Goal: Check status: Check status

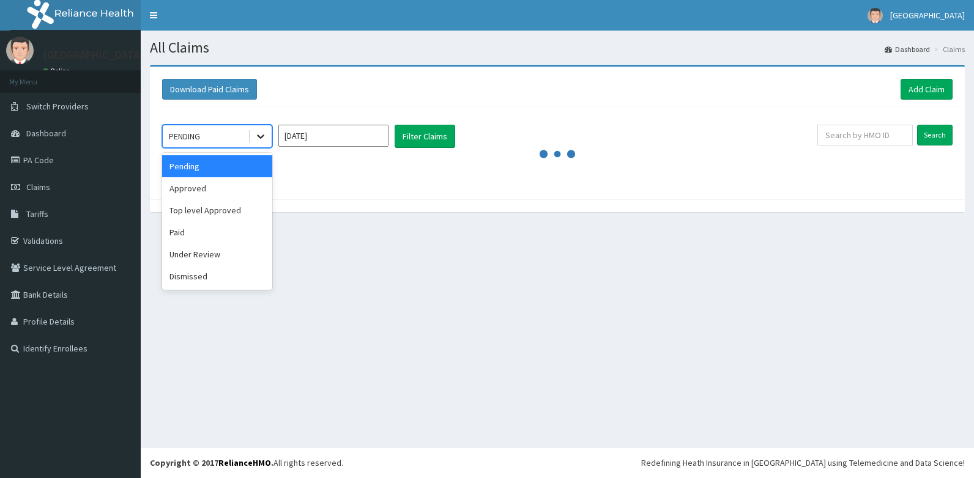
click at [264, 138] on icon at bounding box center [261, 136] width 12 height 12
click at [198, 257] on div "Under Review" at bounding box center [217, 254] width 110 height 22
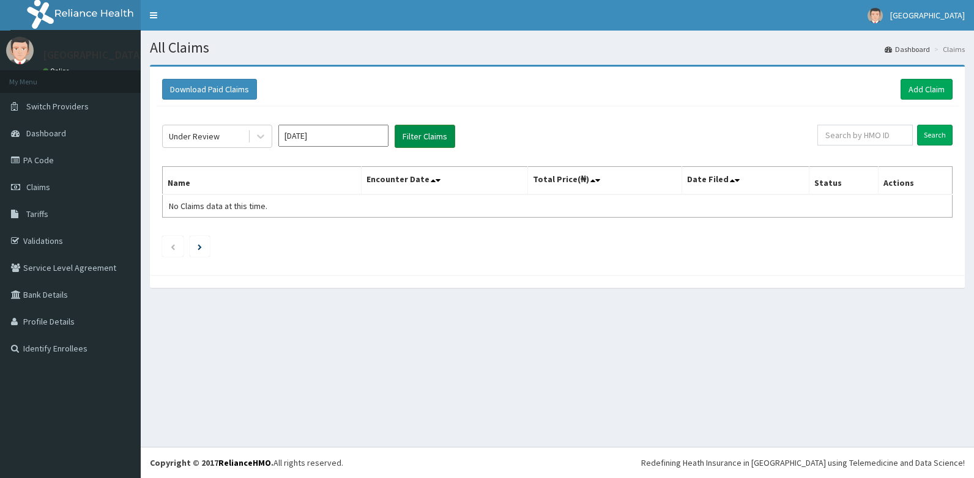
click at [413, 135] on button "Filter Claims" at bounding box center [425, 136] width 61 height 23
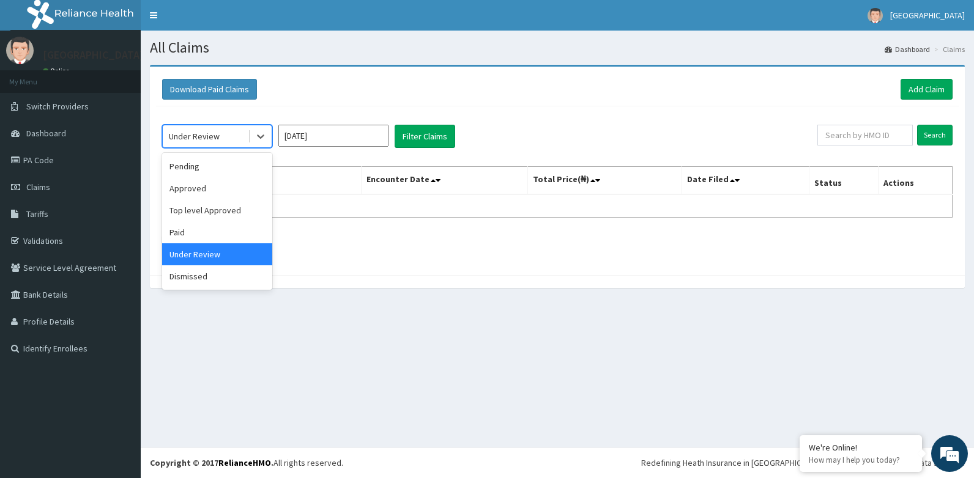
click at [246, 130] on div "Under Review" at bounding box center [205, 137] width 85 height 20
click at [195, 252] on div "Under Review" at bounding box center [217, 254] width 110 height 22
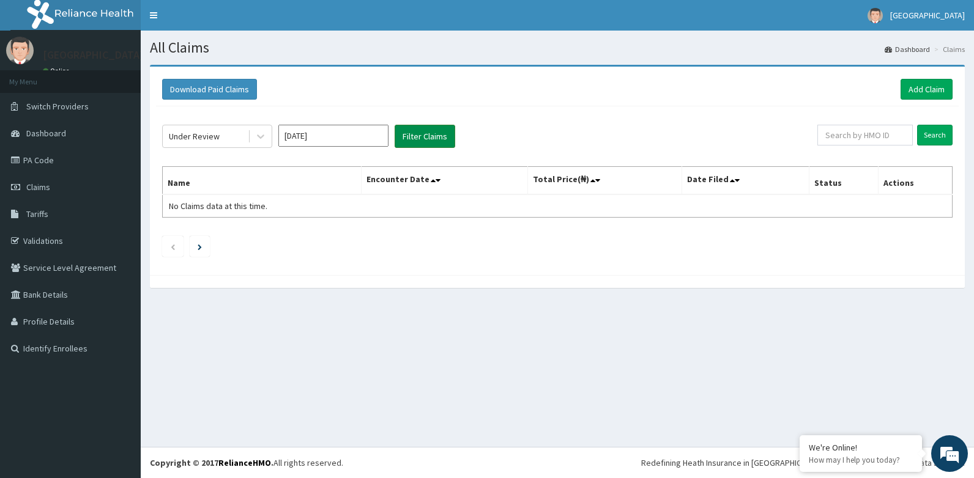
click at [406, 136] on button "Filter Claims" at bounding box center [425, 136] width 61 height 23
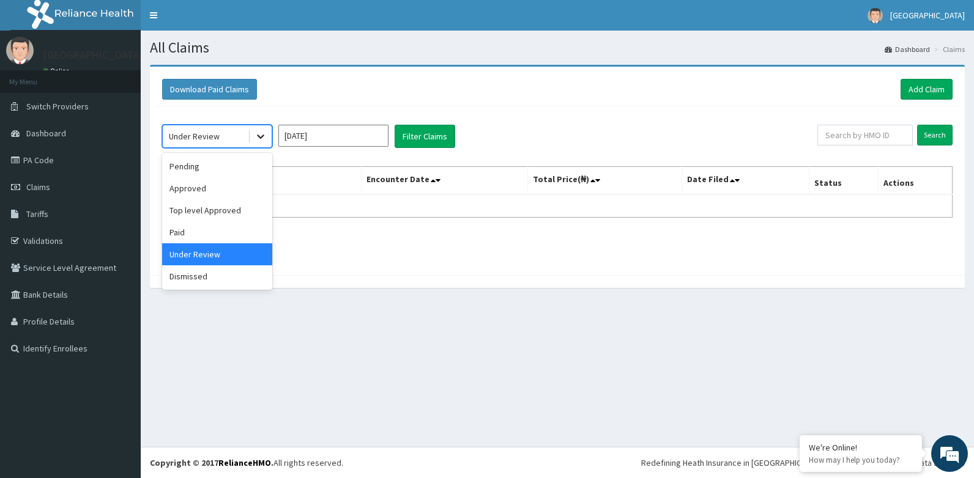
click at [258, 132] on icon at bounding box center [261, 136] width 12 height 12
click at [229, 188] on div "Approved" at bounding box center [217, 188] width 110 height 22
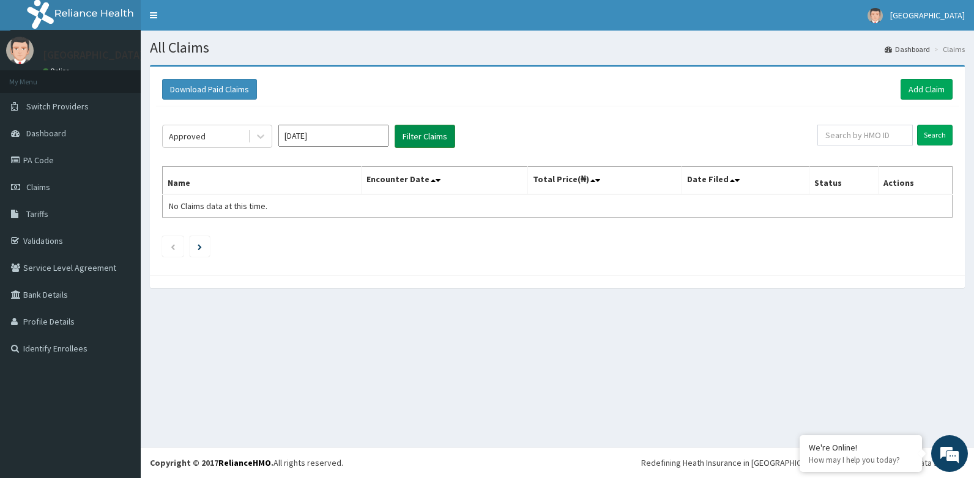
click at [406, 133] on button "Filter Claims" at bounding box center [425, 136] width 61 height 23
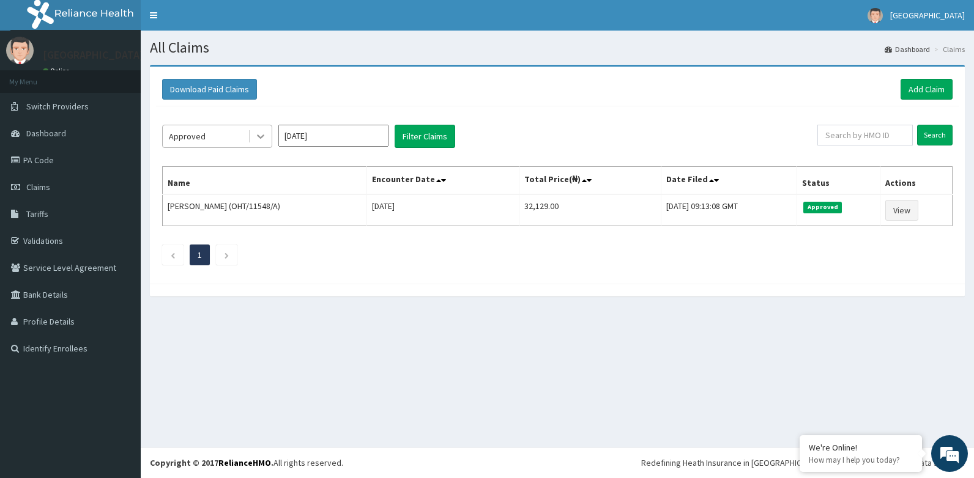
click at [250, 138] on div at bounding box center [261, 136] width 22 height 22
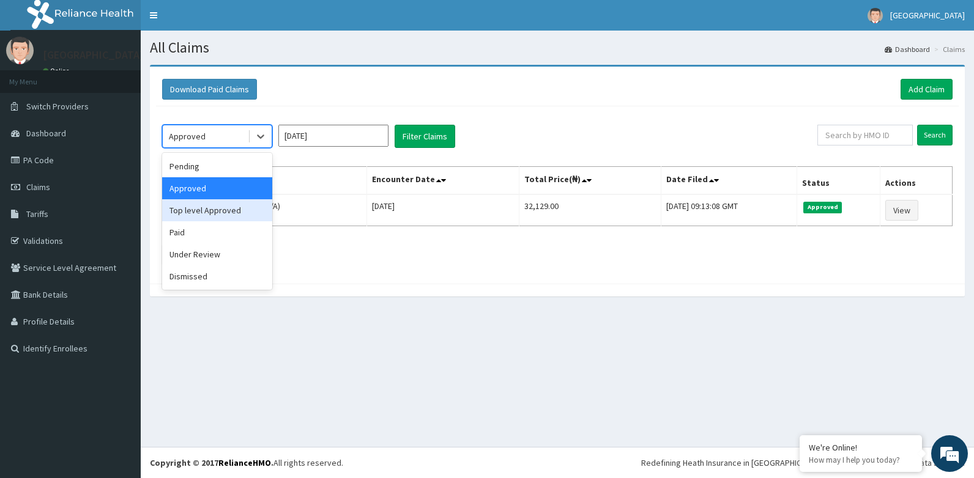
click at [233, 204] on div "Top level Approved" at bounding box center [217, 210] width 110 height 22
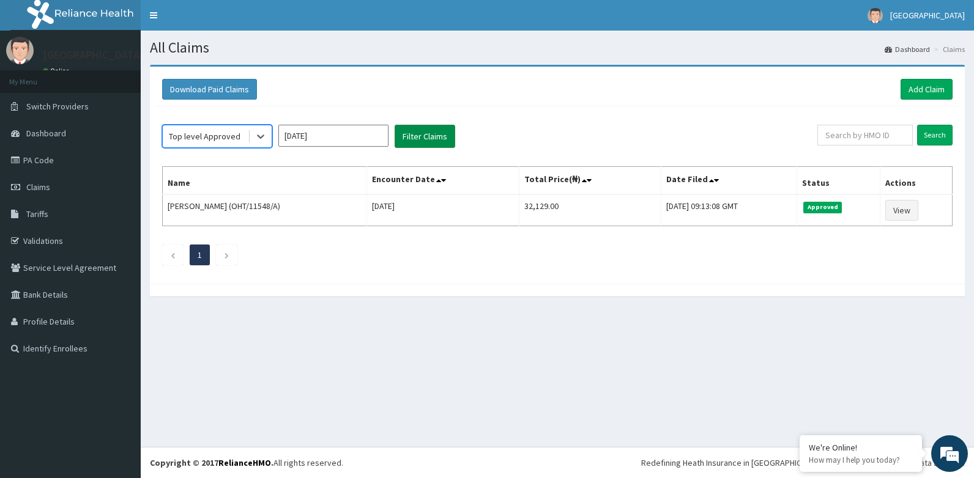
click at [420, 132] on button "Filter Claims" at bounding box center [425, 136] width 61 height 23
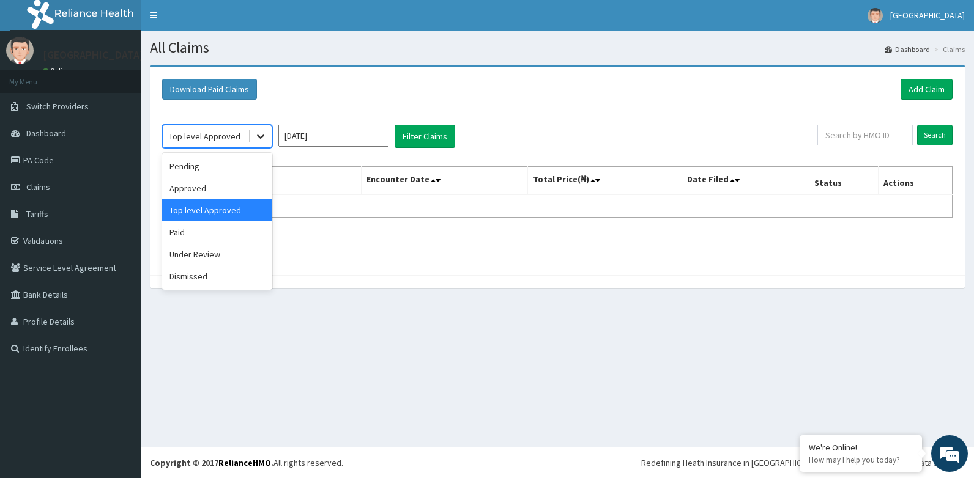
click at [257, 135] on icon at bounding box center [261, 136] width 12 height 12
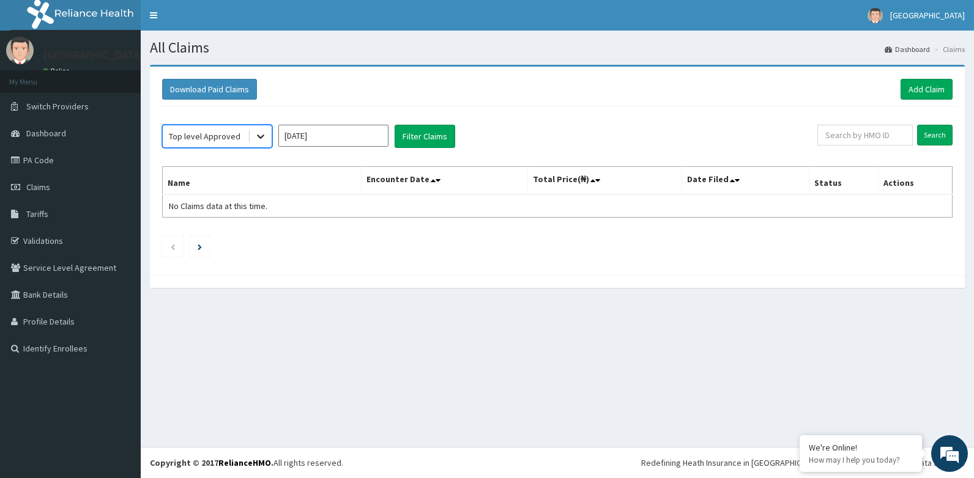
click at [257, 136] on icon at bounding box center [261, 136] width 12 height 12
click at [319, 138] on input "Aug 2025" at bounding box center [333, 136] width 110 height 22
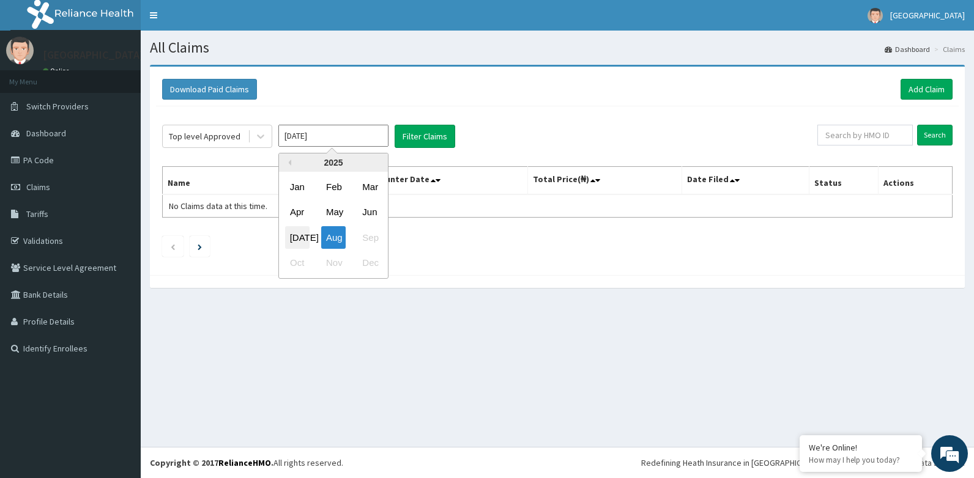
click at [300, 234] on div "Jul" at bounding box center [297, 237] width 24 height 23
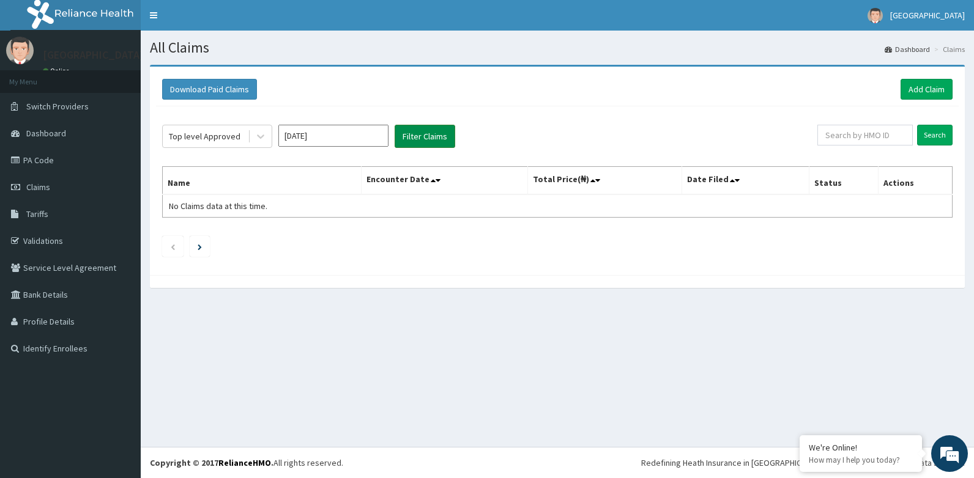
click at [417, 135] on button "Filter Claims" at bounding box center [425, 136] width 61 height 23
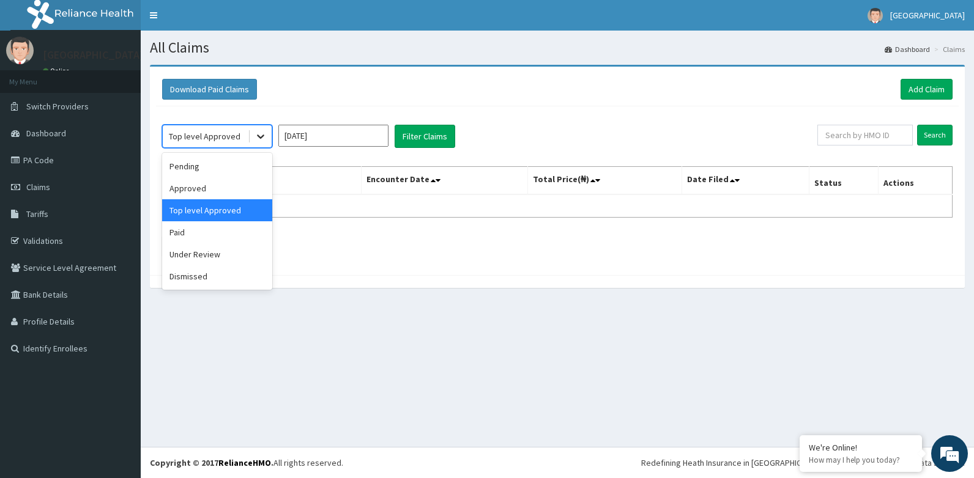
click at [256, 134] on icon at bounding box center [261, 136] width 12 height 12
click at [224, 225] on div "Paid" at bounding box center [217, 232] width 110 height 22
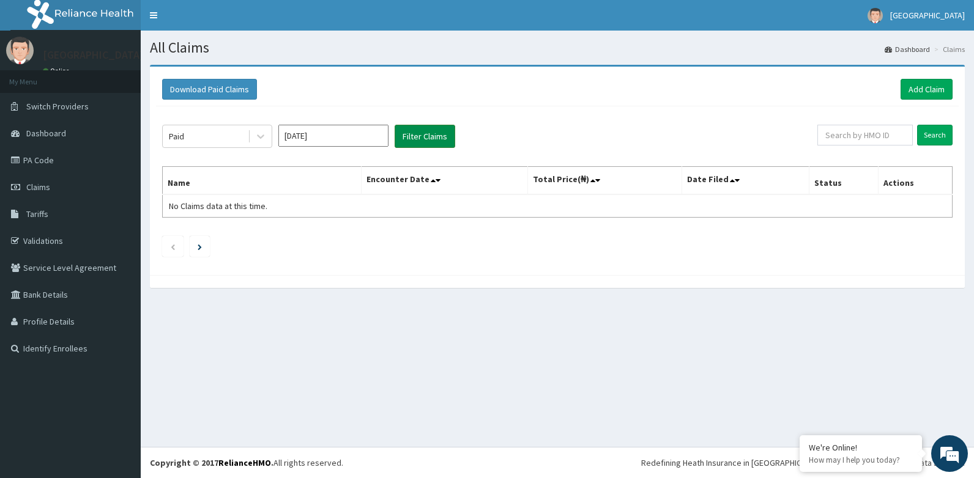
click at [411, 136] on button "Filter Claims" at bounding box center [425, 136] width 61 height 23
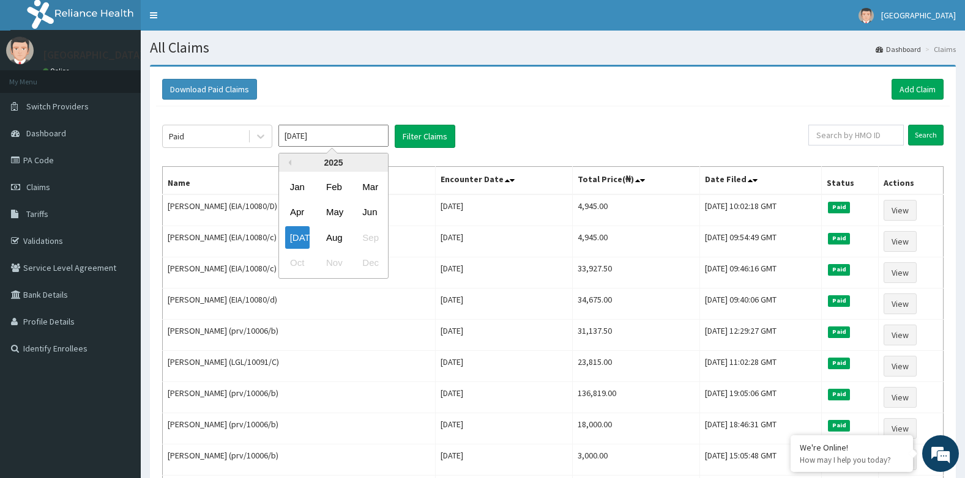
click at [350, 140] on input "Jul 2025" at bounding box center [333, 136] width 110 height 22
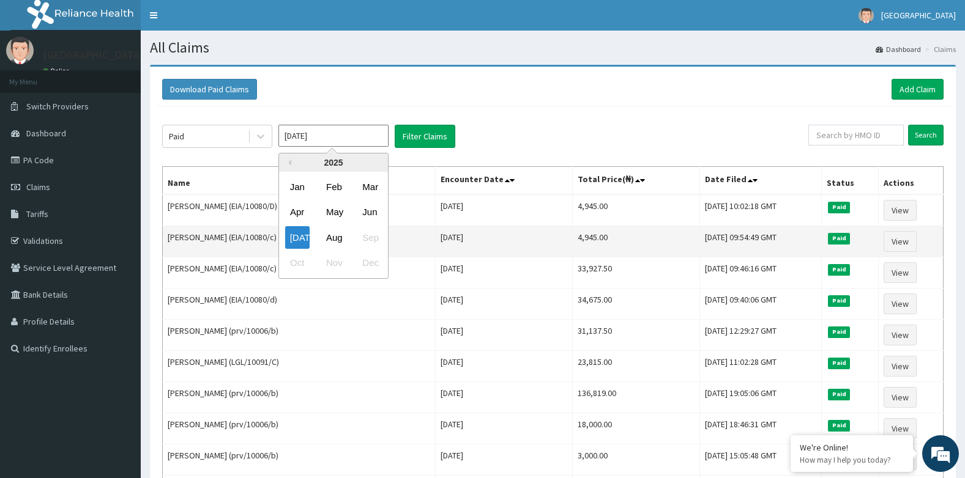
click at [334, 237] on div "Aug" at bounding box center [333, 237] width 24 height 23
type input "Aug 2025"
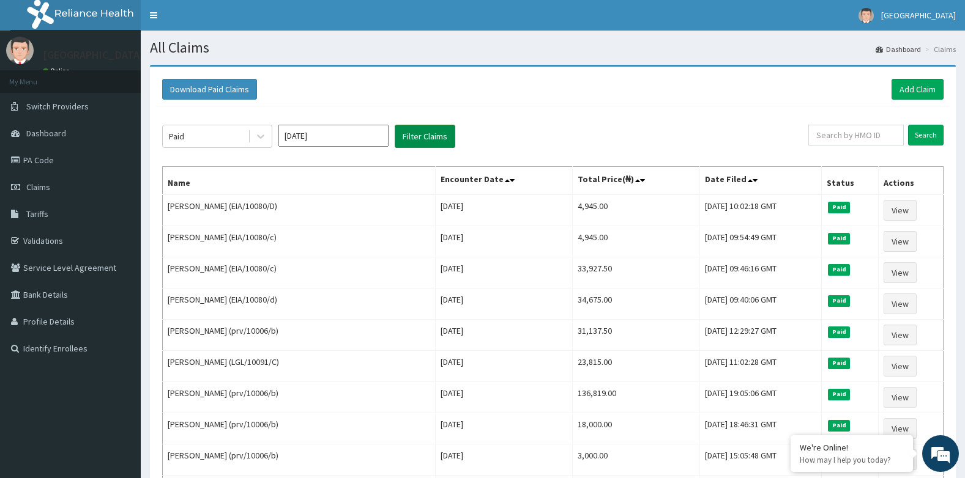
click at [439, 127] on button "Filter Claims" at bounding box center [425, 136] width 61 height 23
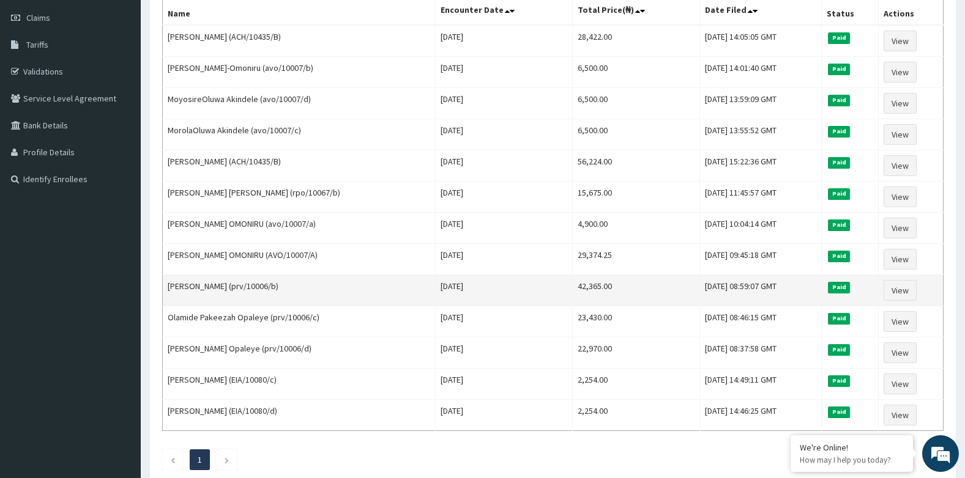
scroll to position [245, 0]
